Goal: Transaction & Acquisition: Purchase product/service

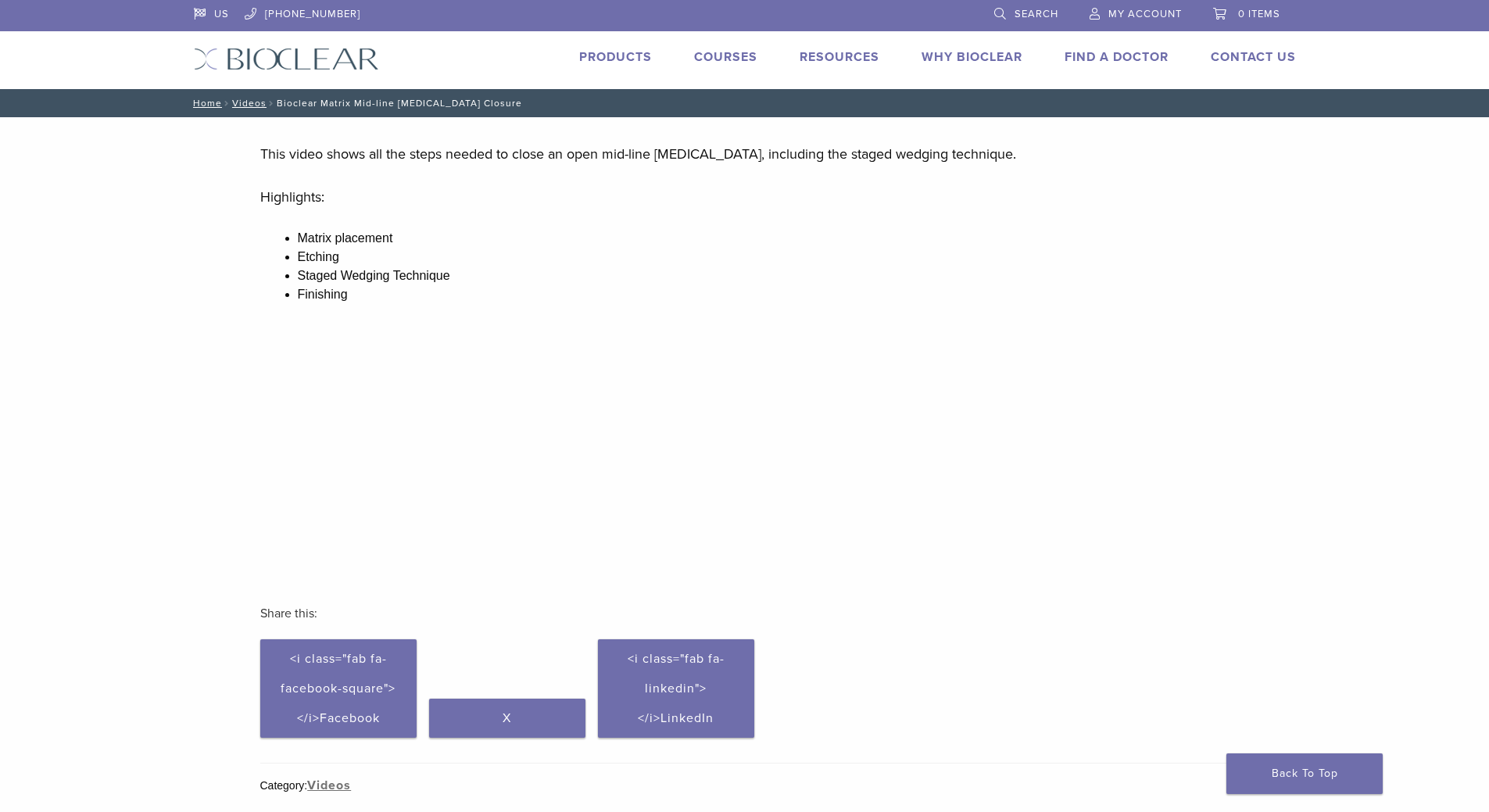
click at [254, 64] on img at bounding box center [287, 58] width 185 height 22
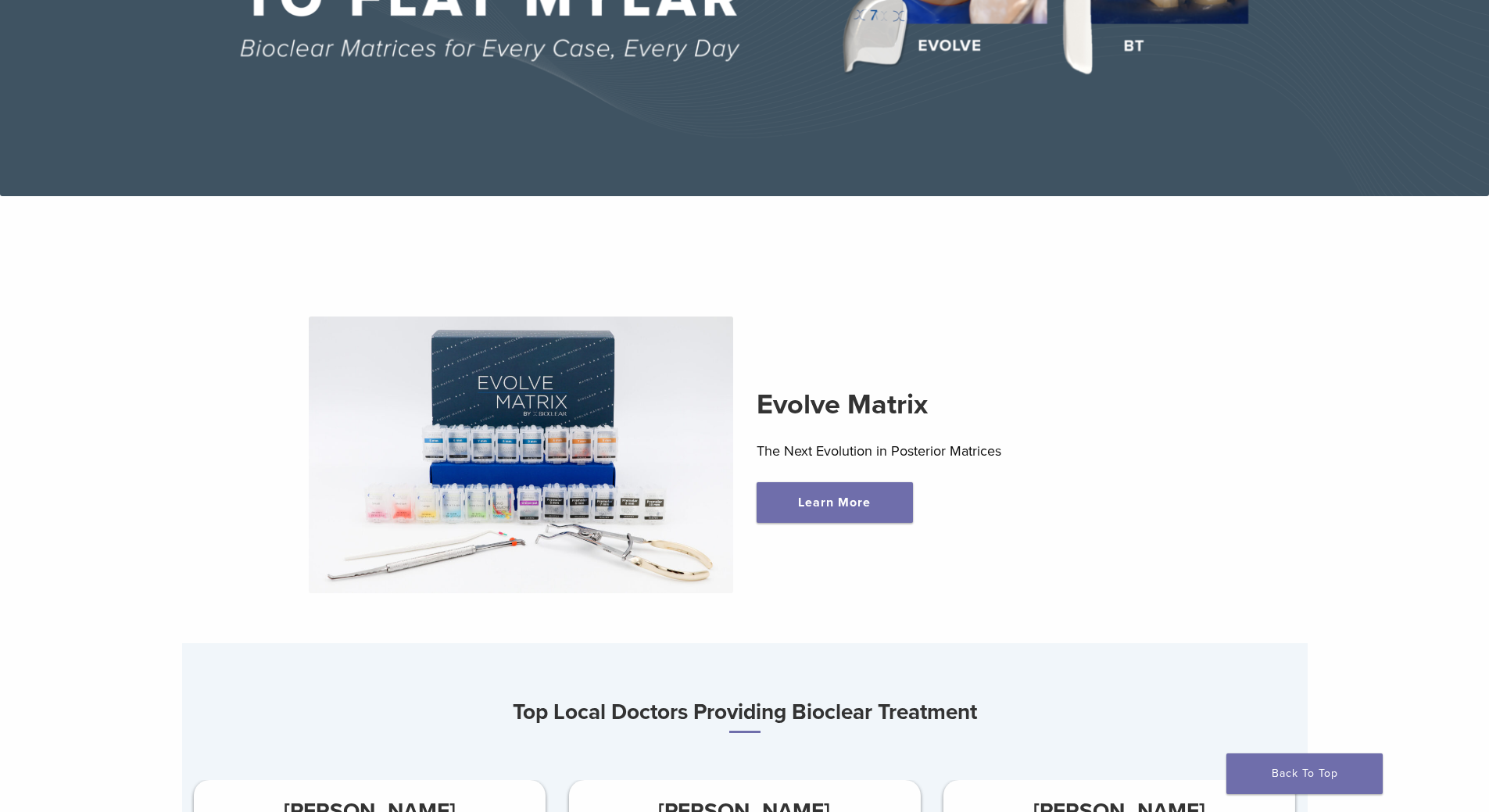
scroll to position [468, 0]
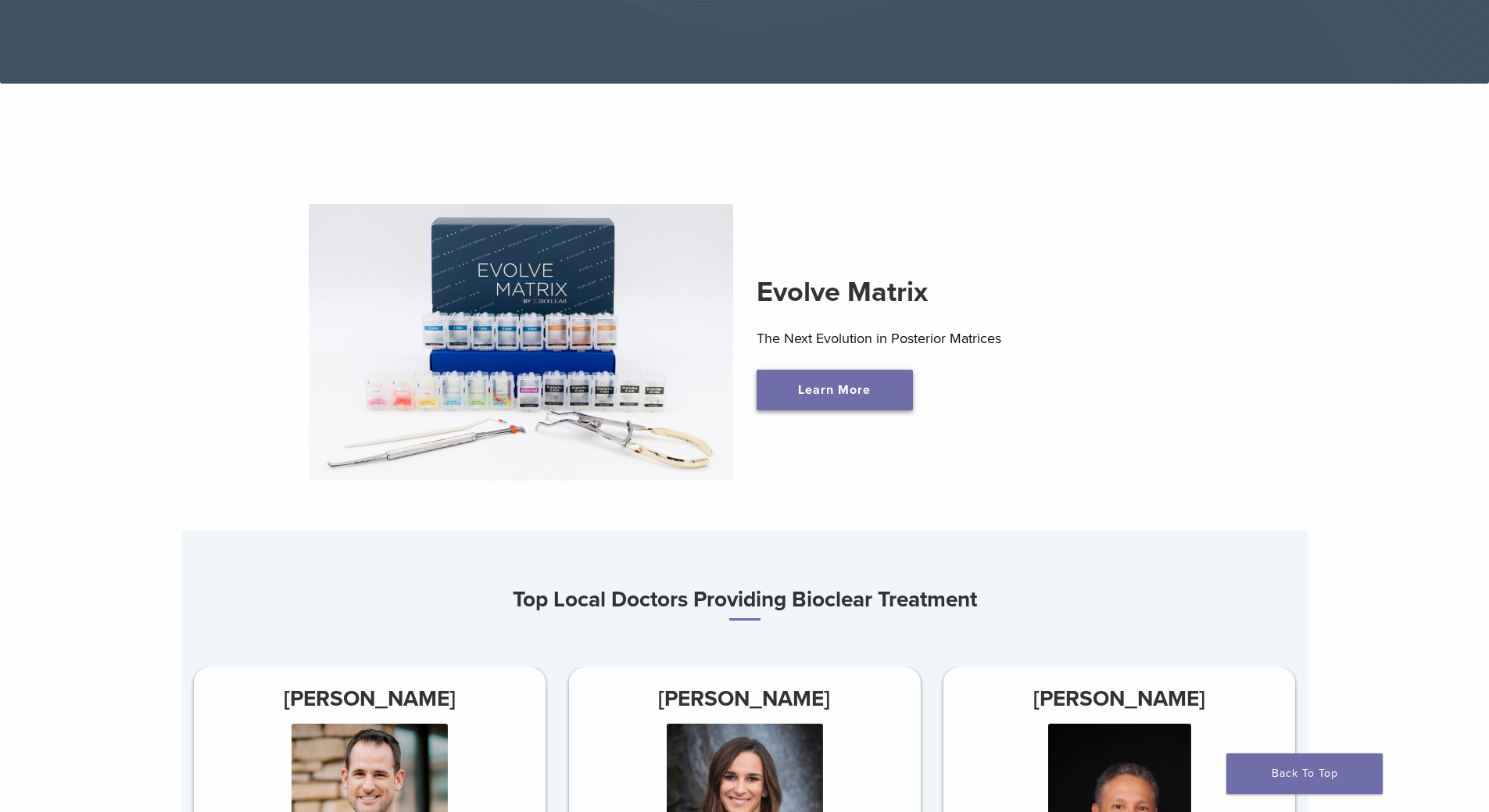
click at [830, 397] on link "Learn More" at bounding box center [835, 389] width 157 height 40
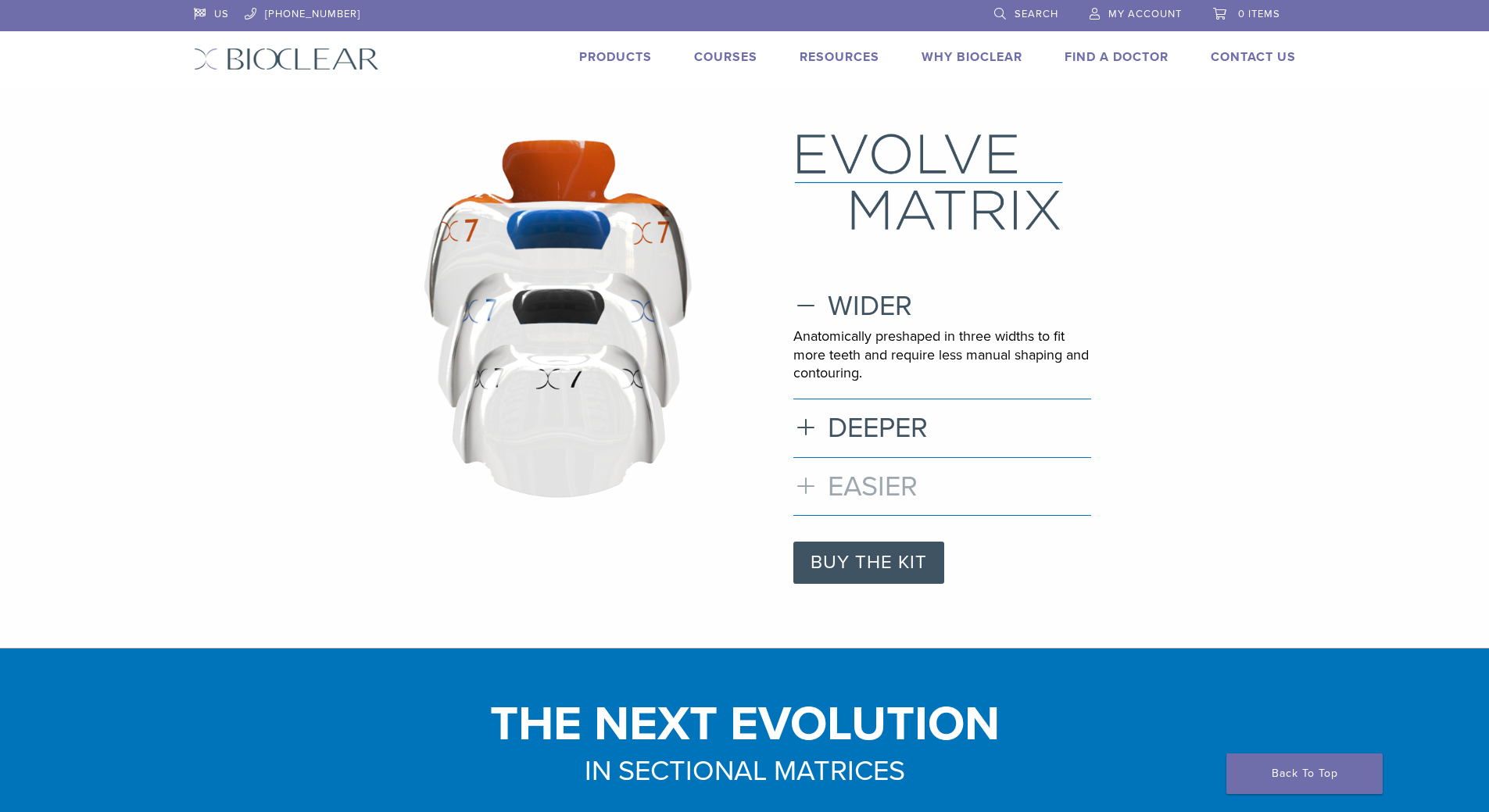
click at [804, 486] on h3 "EASIER" at bounding box center [942, 486] width 298 height 33
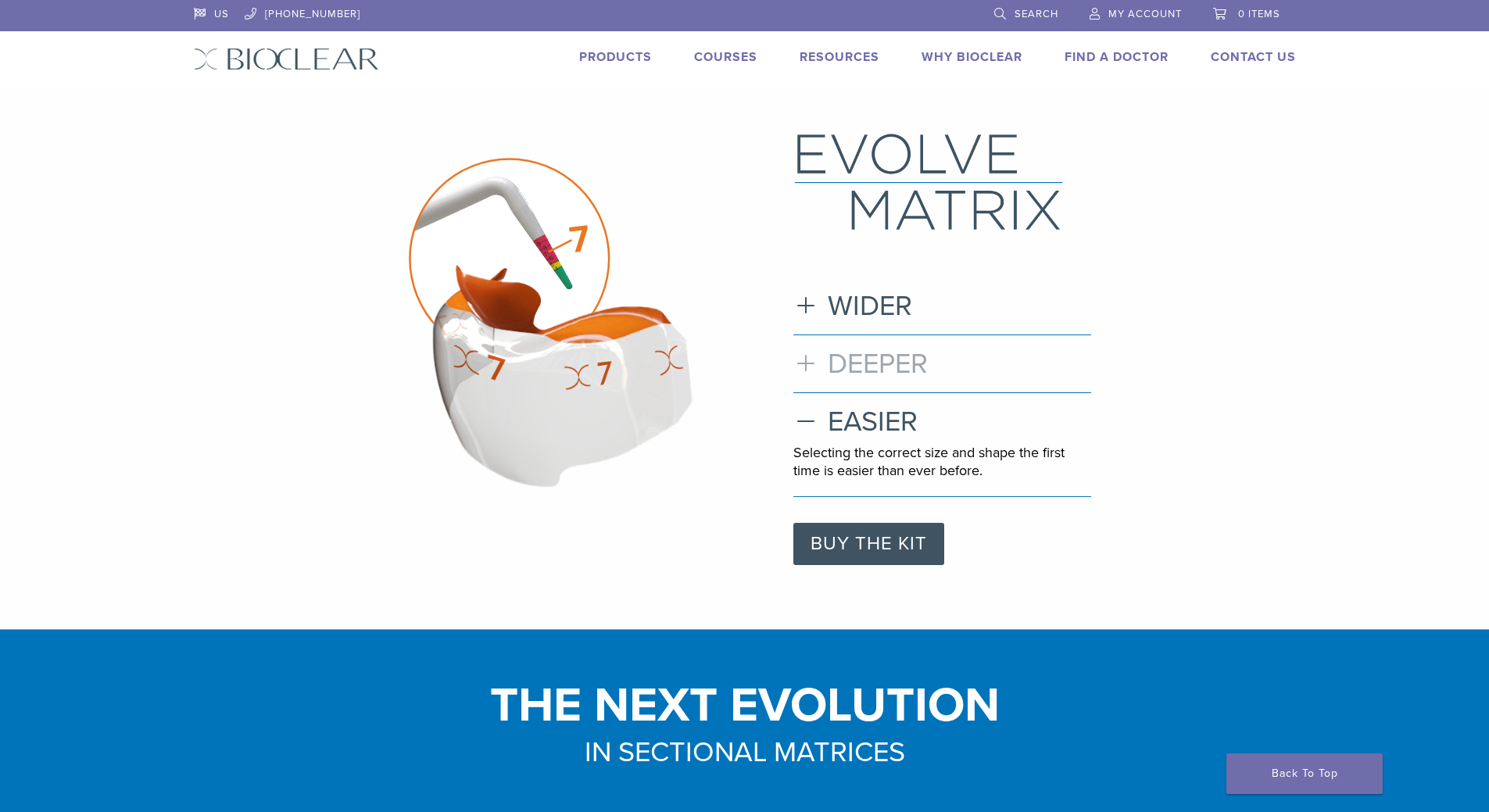
click at [841, 354] on h3 "DEEPER" at bounding box center [942, 363] width 298 height 33
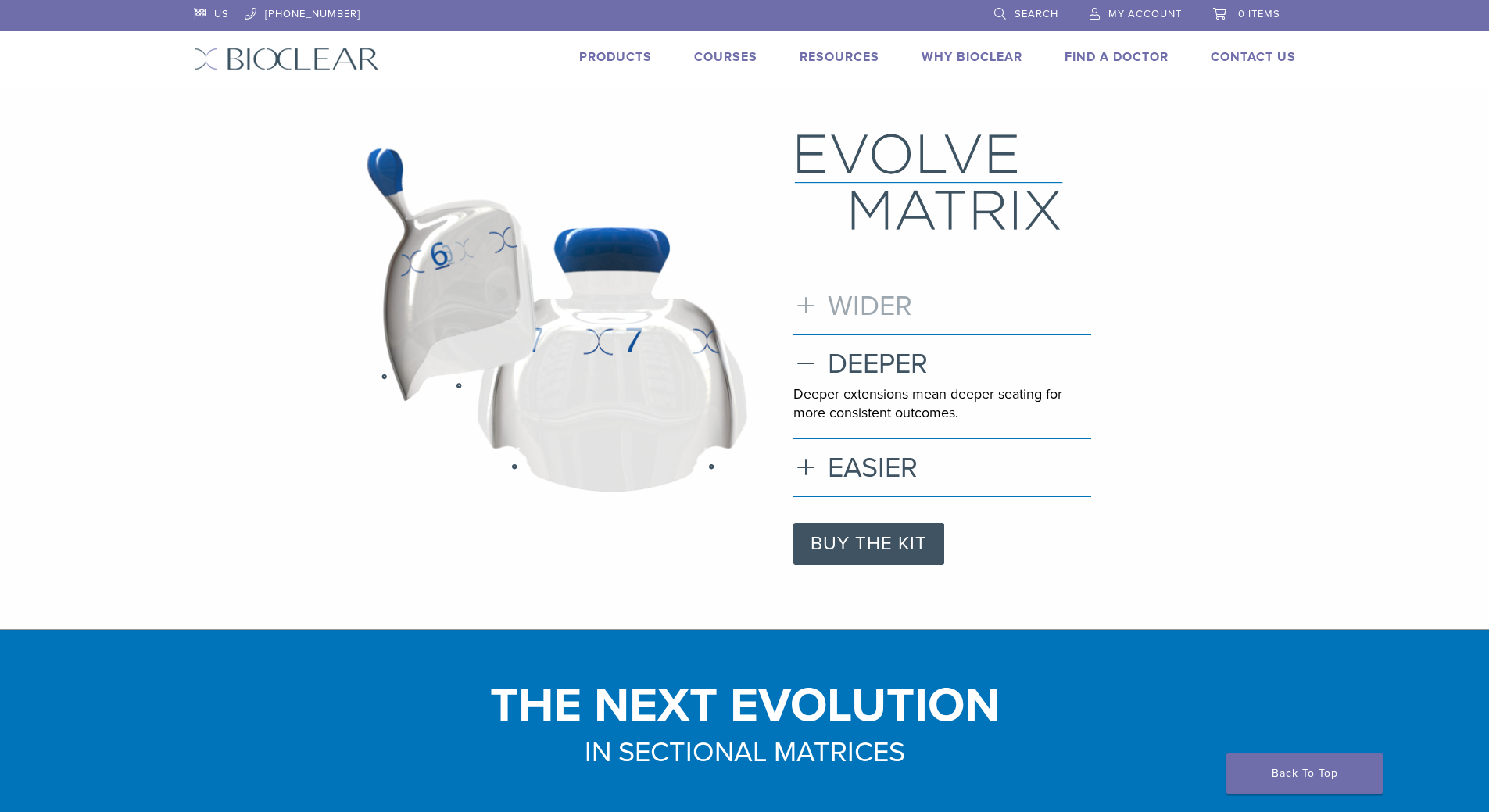
click at [836, 303] on h3 "WIDER" at bounding box center [942, 306] width 298 height 33
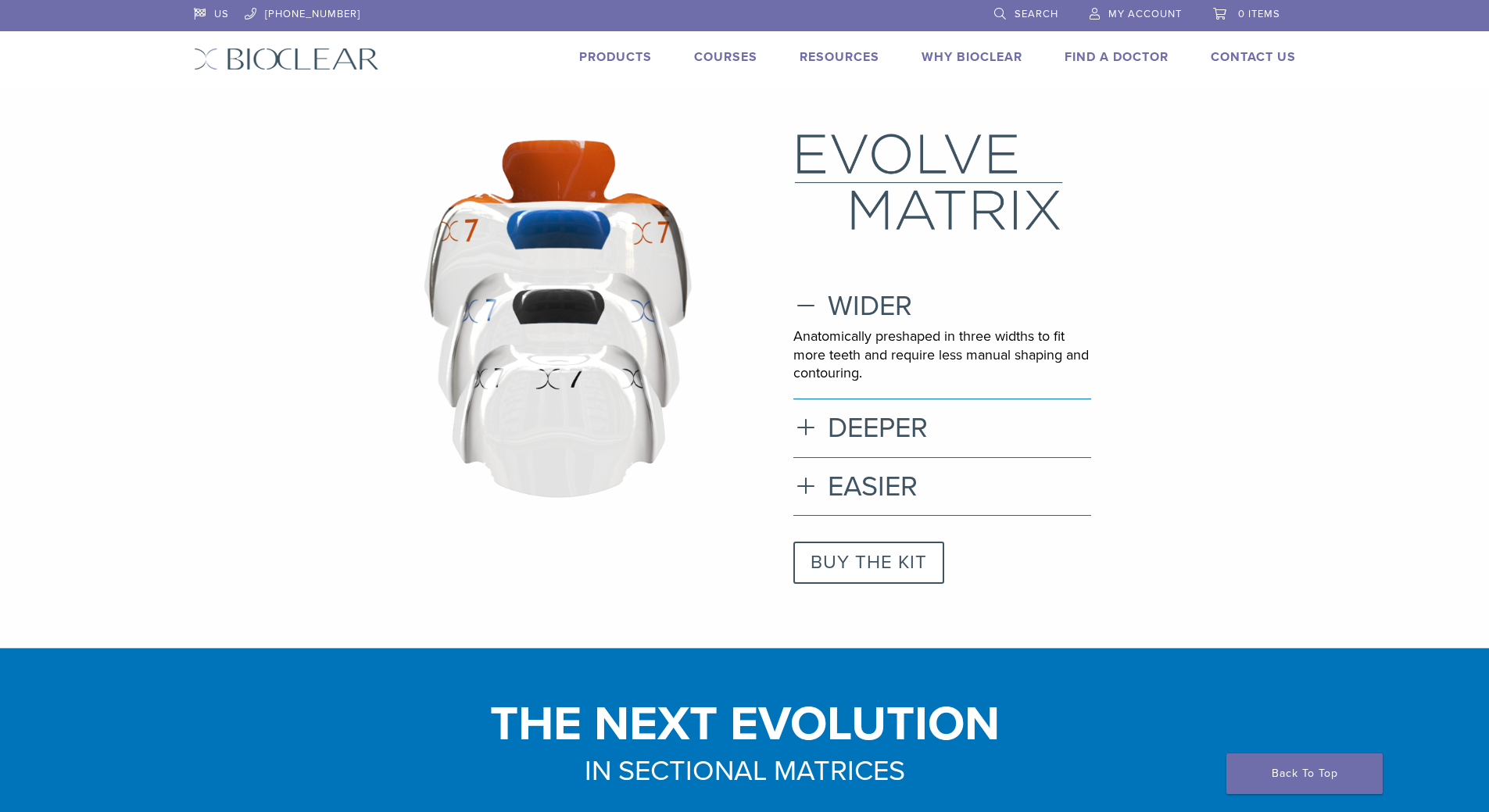
click at [868, 563] on link "BUY THE KIT" at bounding box center [869, 562] width 151 height 42
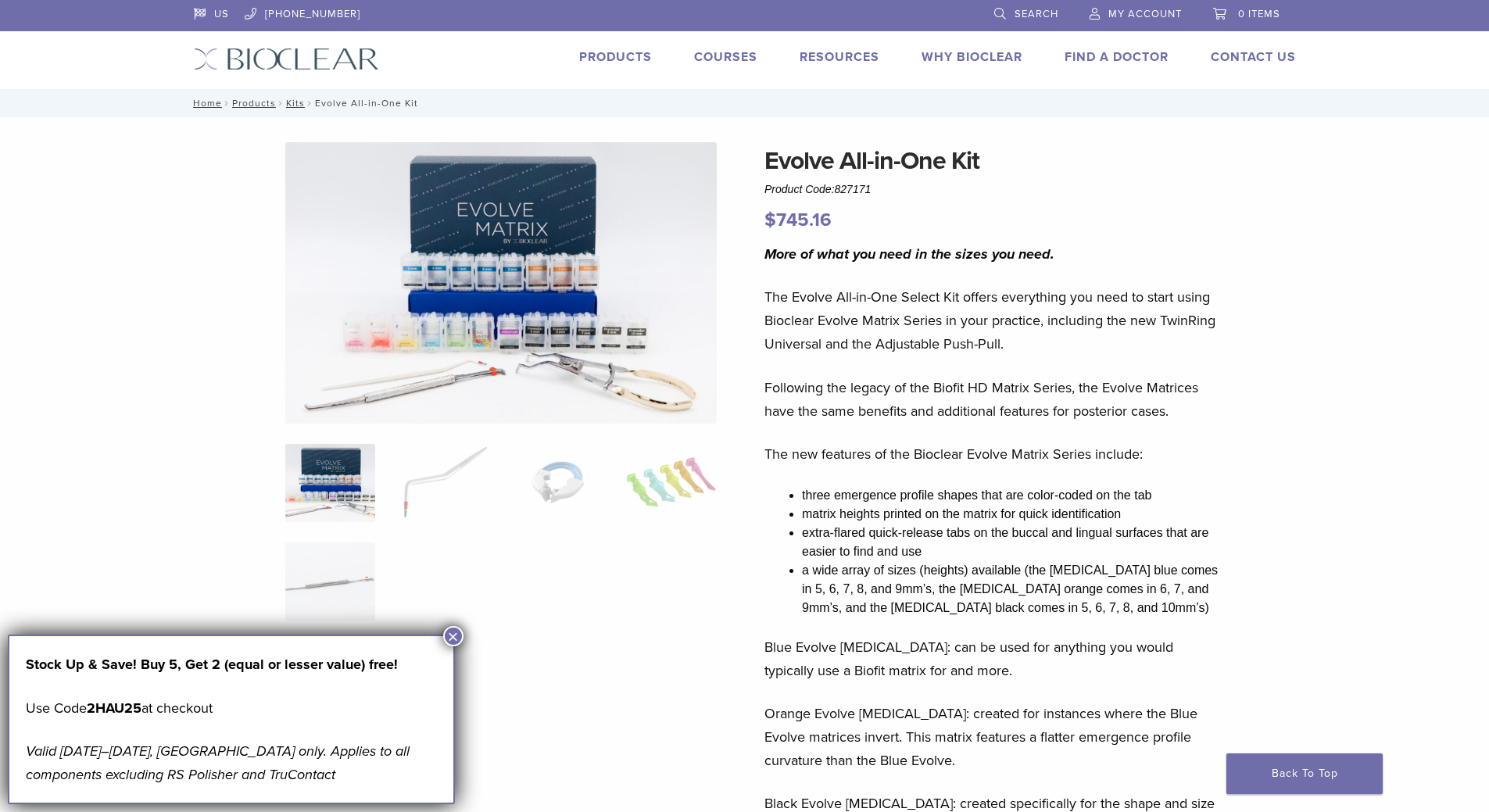
click at [1031, 311] on p "The Evolve All-in-One Select Kit offers everything you need to start using Bioc…" at bounding box center [994, 320] width 460 height 70
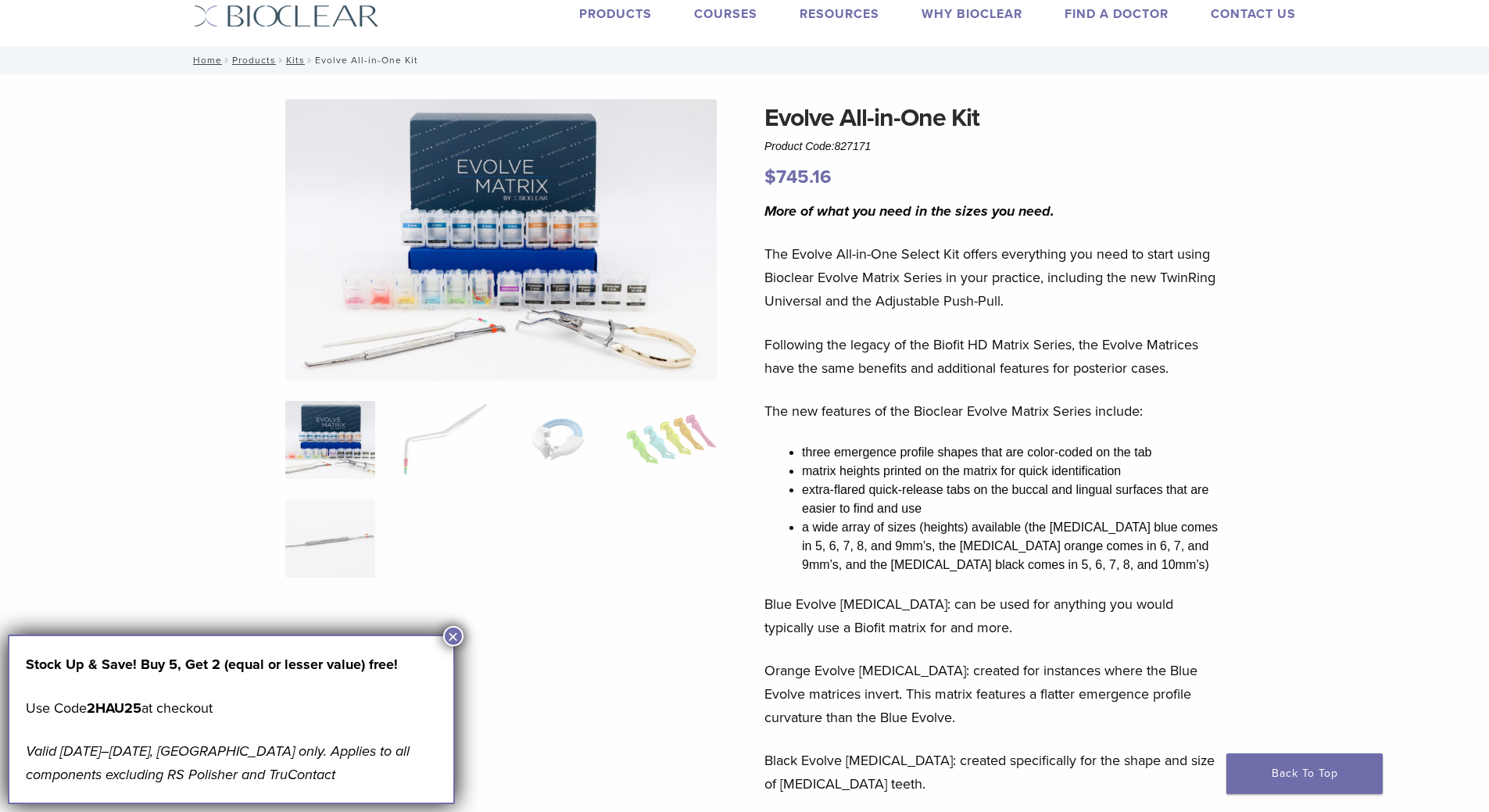
scroll to position [78, 0]
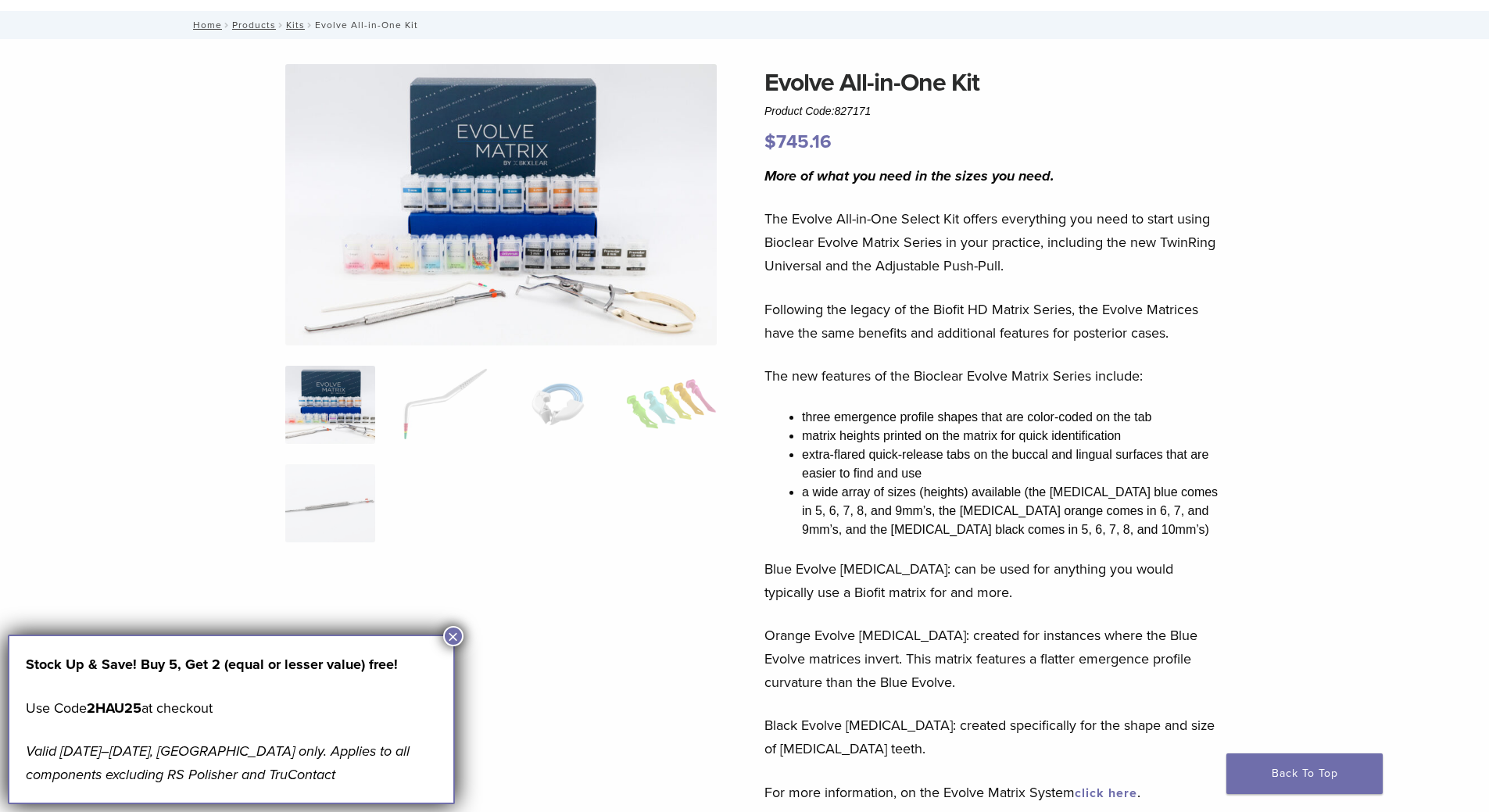
click at [315, 419] on img at bounding box center [330, 405] width 90 height 78
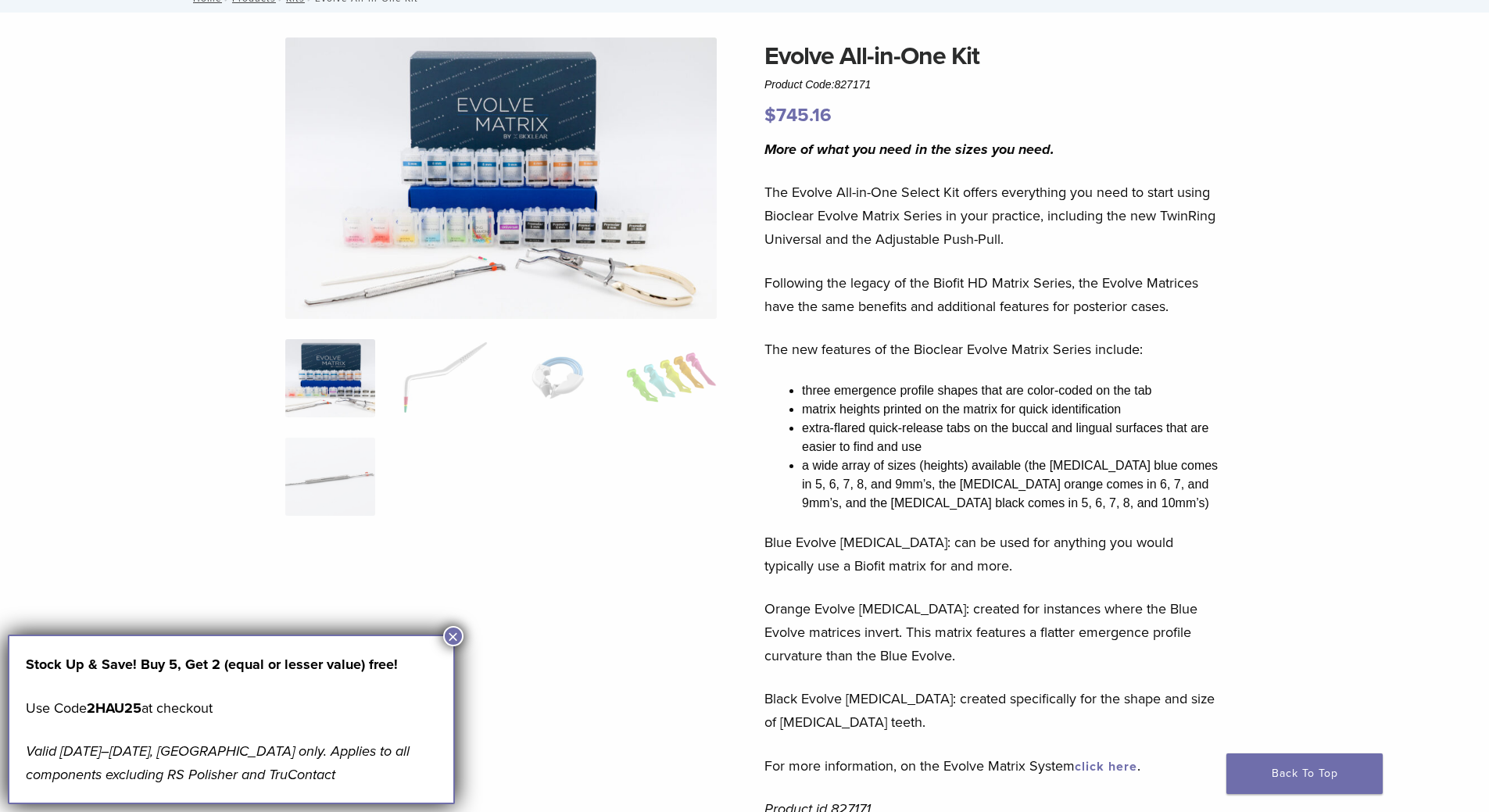
scroll to position [156, 0]
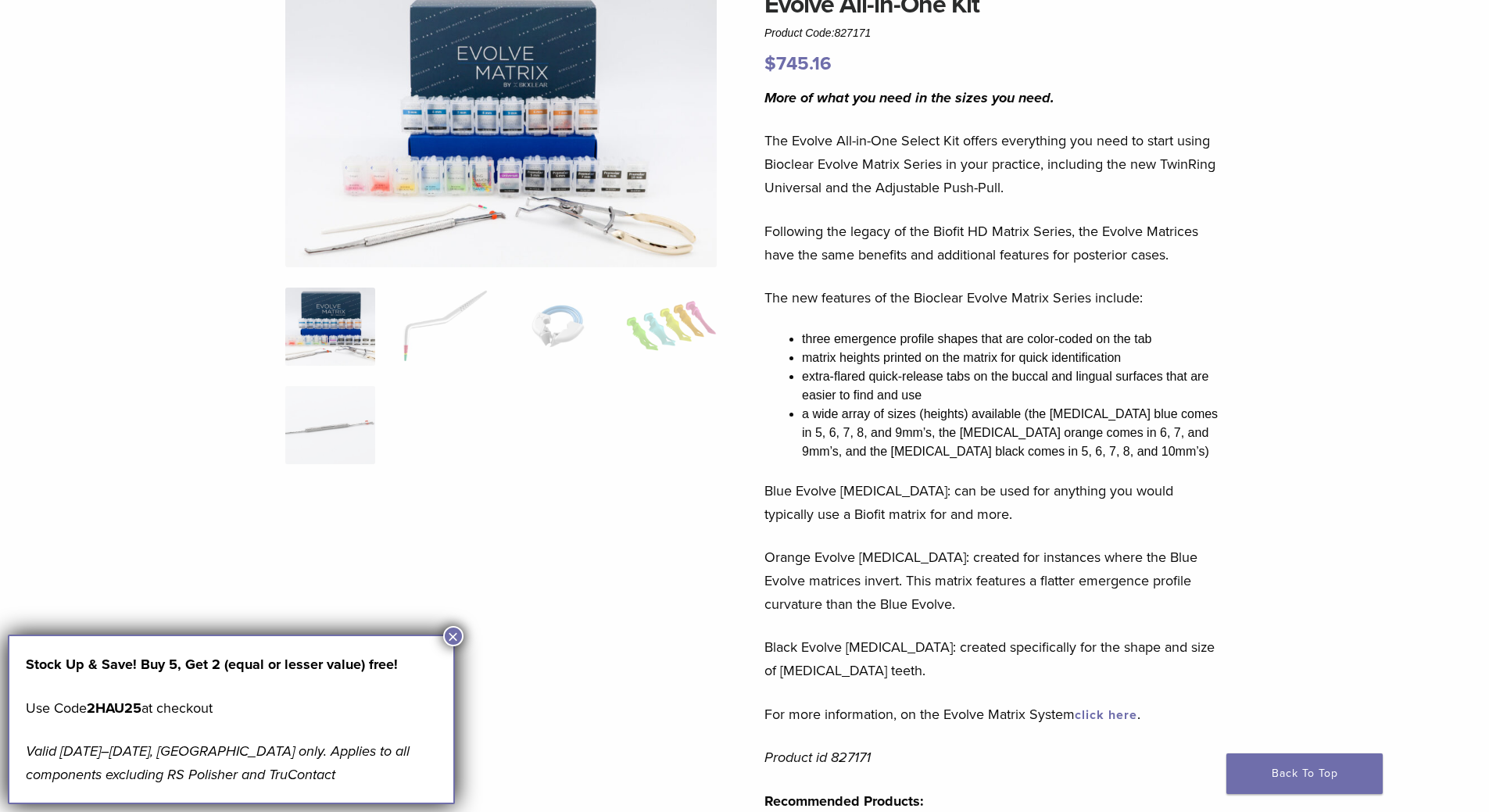
click at [452, 633] on button "×" at bounding box center [453, 636] width 21 height 21
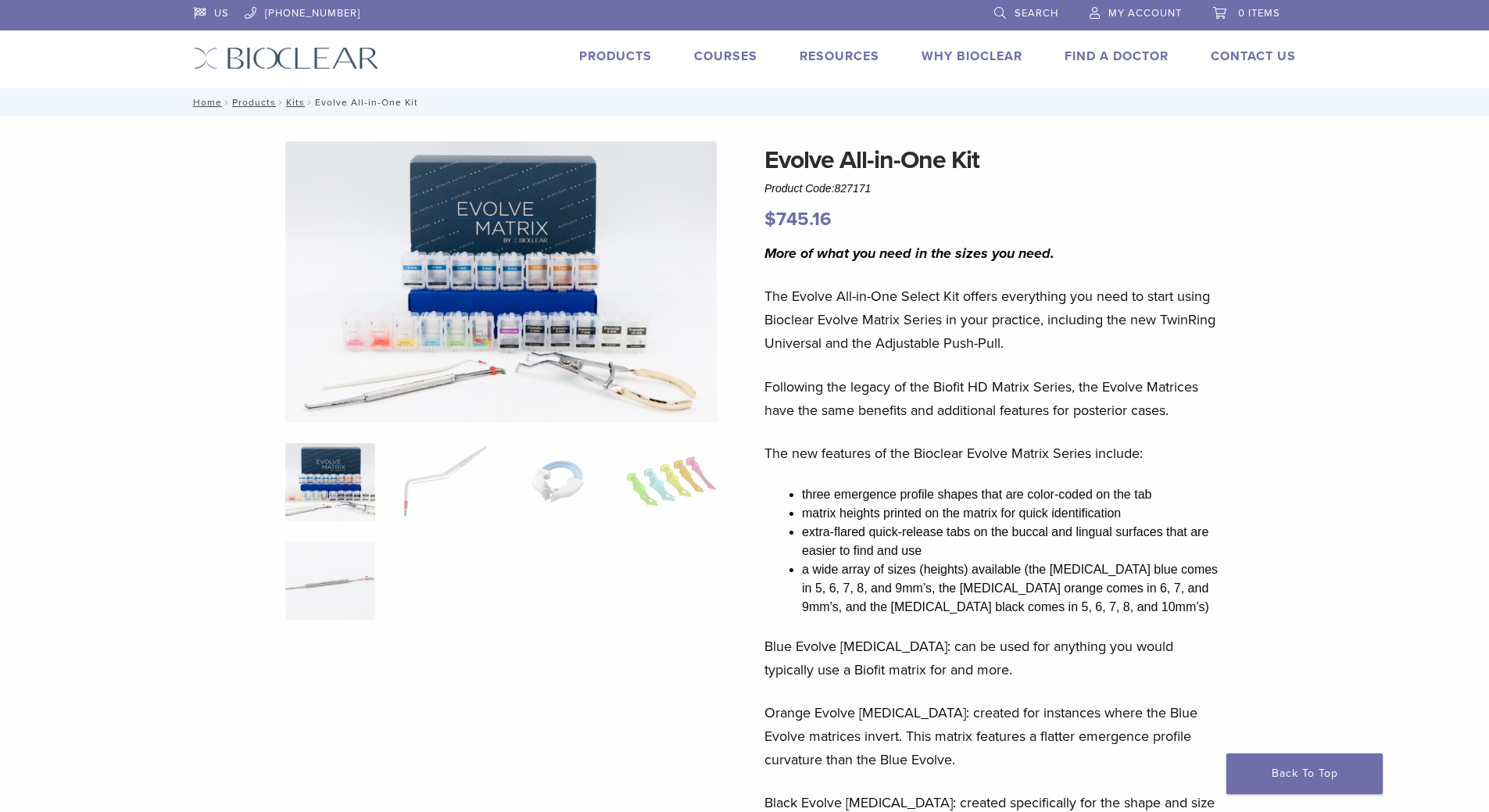
scroll to position [0, 0]
